Goal: Task Accomplishment & Management: Use online tool/utility

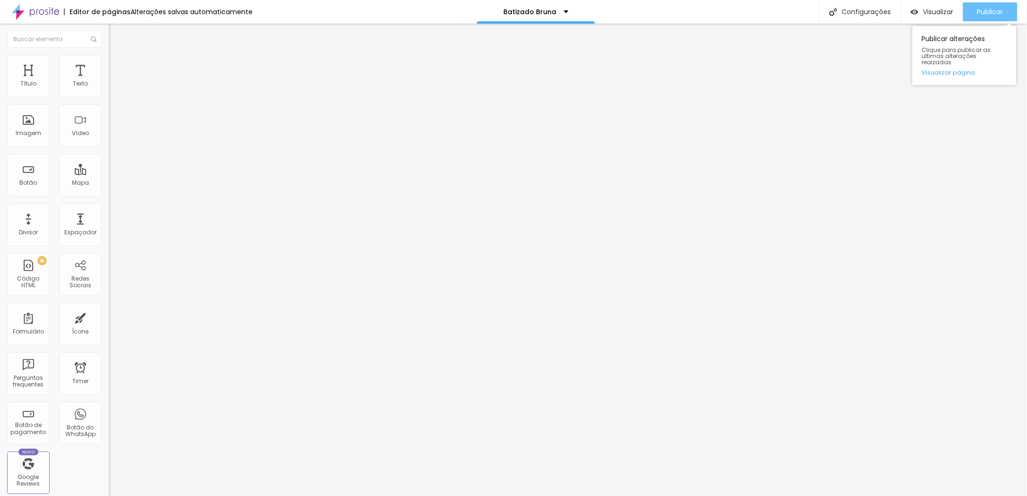
click at [998, 13] on span "Publicar" at bounding box center [990, 12] width 26 height 8
click at [1004, 15] on button "Publicar" at bounding box center [990, 11] width 54 height 19
click at [991, 13] on span "Publicar" at bounding box center [990, 12] width 26 height 8
